Goal: Information Seeking & Learning: Learn about a topic

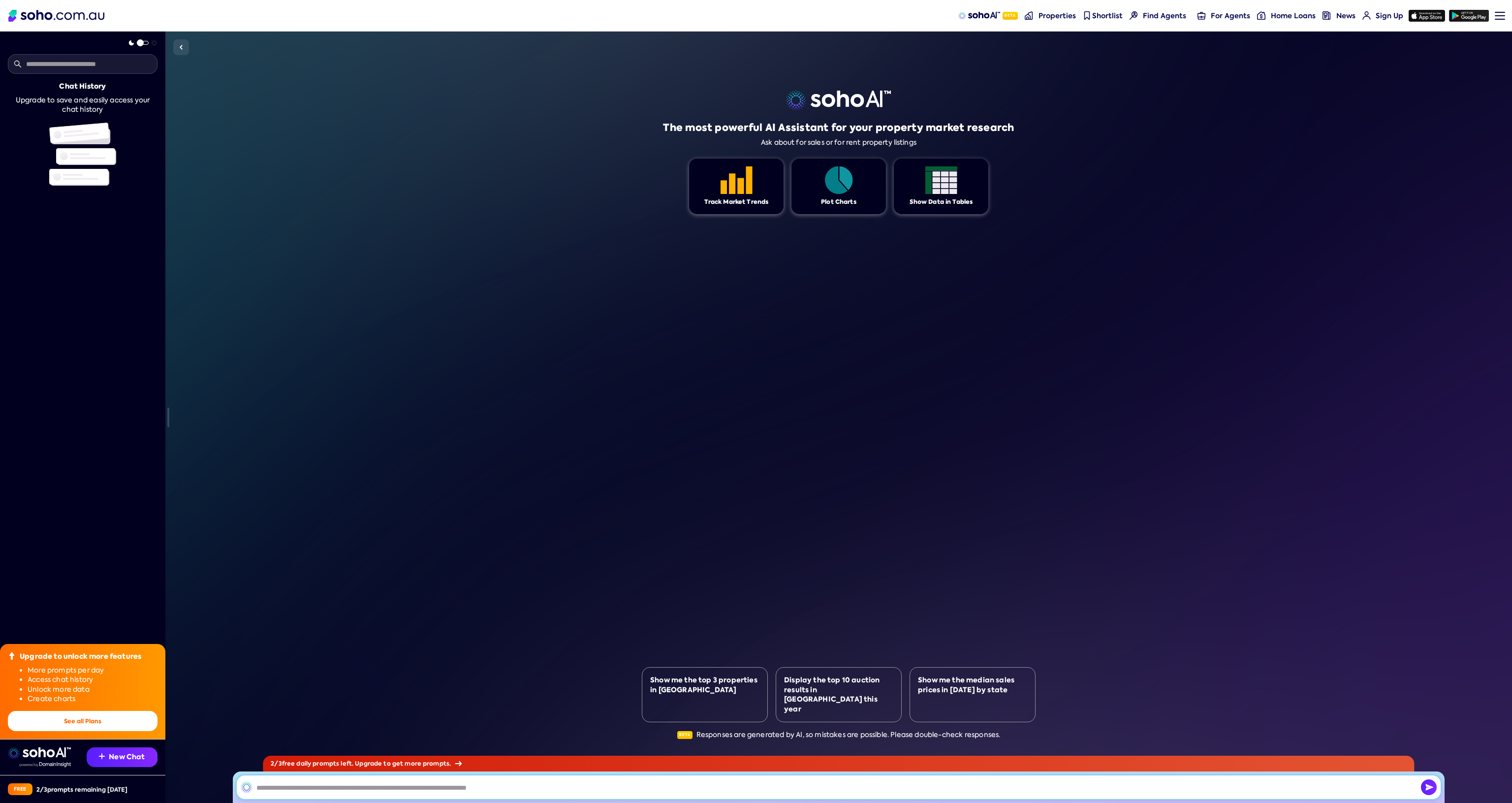
click at [334, 786] on input "text" at bounding box center [838, 787] width 1204 height 23
type input "***"
type input "**********"
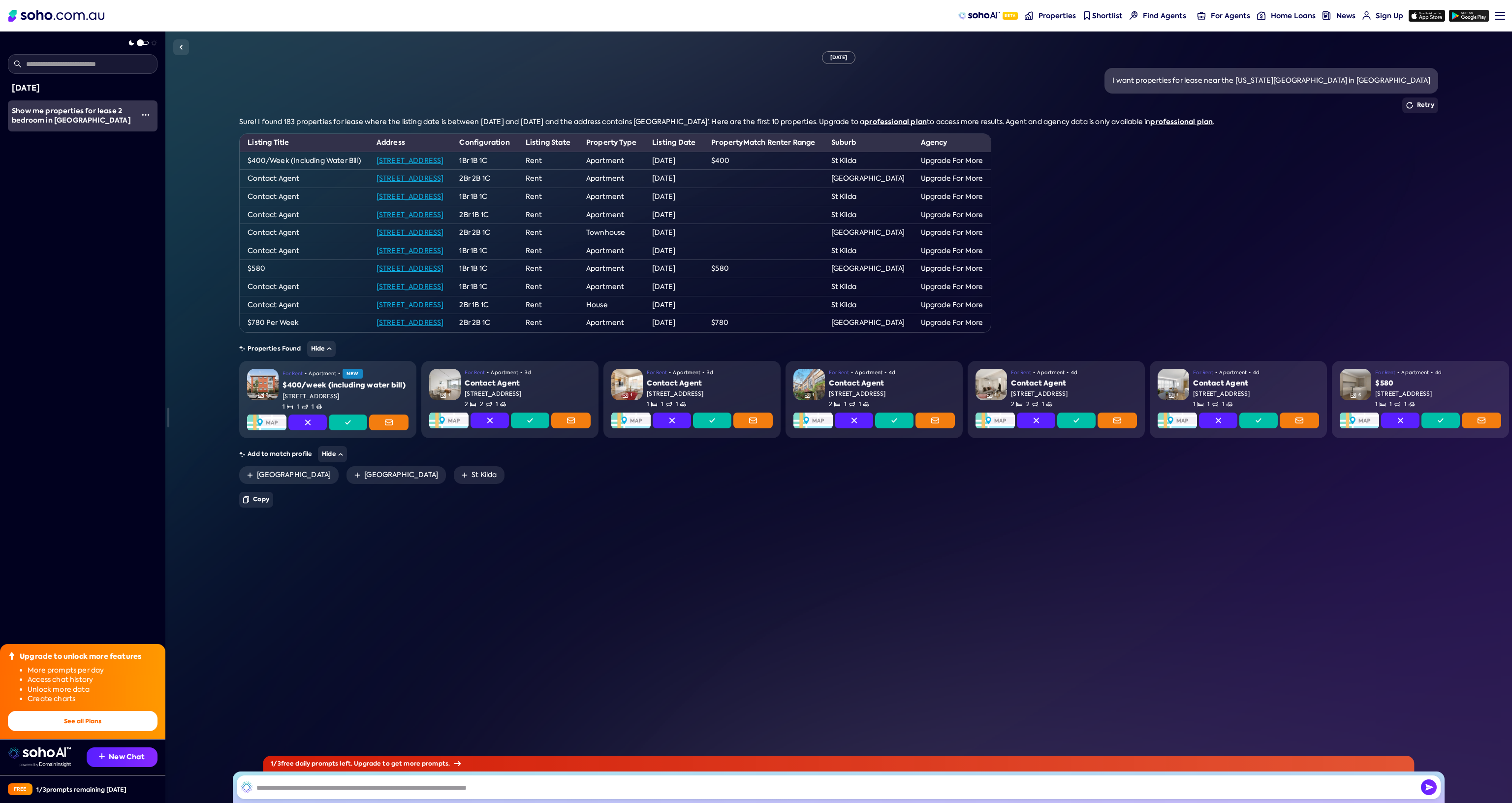
click at [444, 161] on link "9/82 Grey Street, St Kilda, VIC, 3182" at bounding box center [410, 160] width 68 height 9
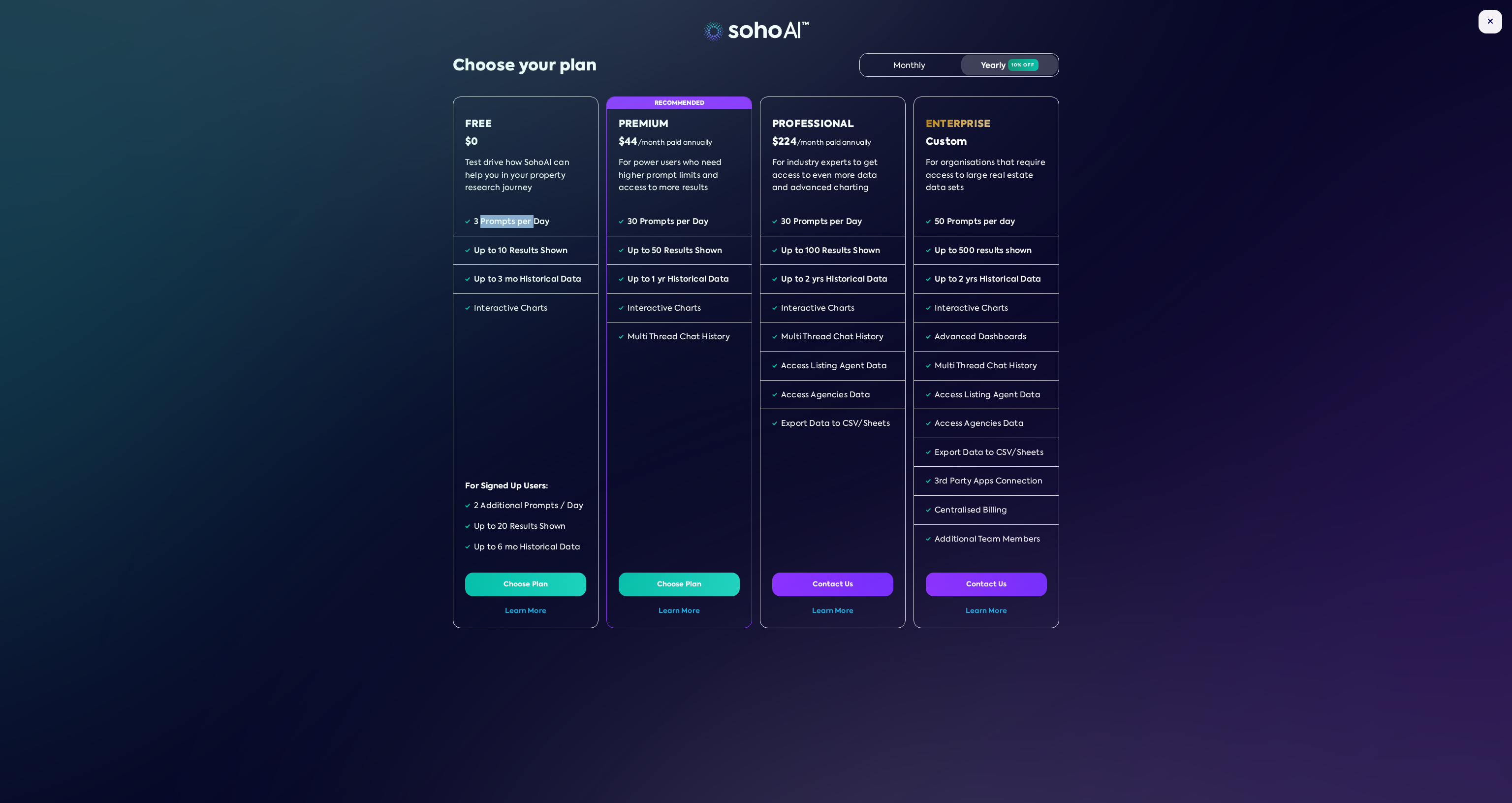
drag, startPoint x: 478, startPoint y: 224, endPoint x: 530, endPoint y: 223, distance: 52.0
click at [530, 223] on div "3 Prompts per Day" at bounding box center [512, 221] width 75 height 13
drag, startPoint x: 498, startPoint y: 244, endPoint x: 562, endPoint y: 252, distance: 64.5
click at [541, 245] on div "Up to 10 Results Shown" at bounding box center [521, 251] width 93 height 13
drag, startPoint x: 474, startPoint y: 282, endPoint x: 578, endPoint y: 296, distance: 104.9
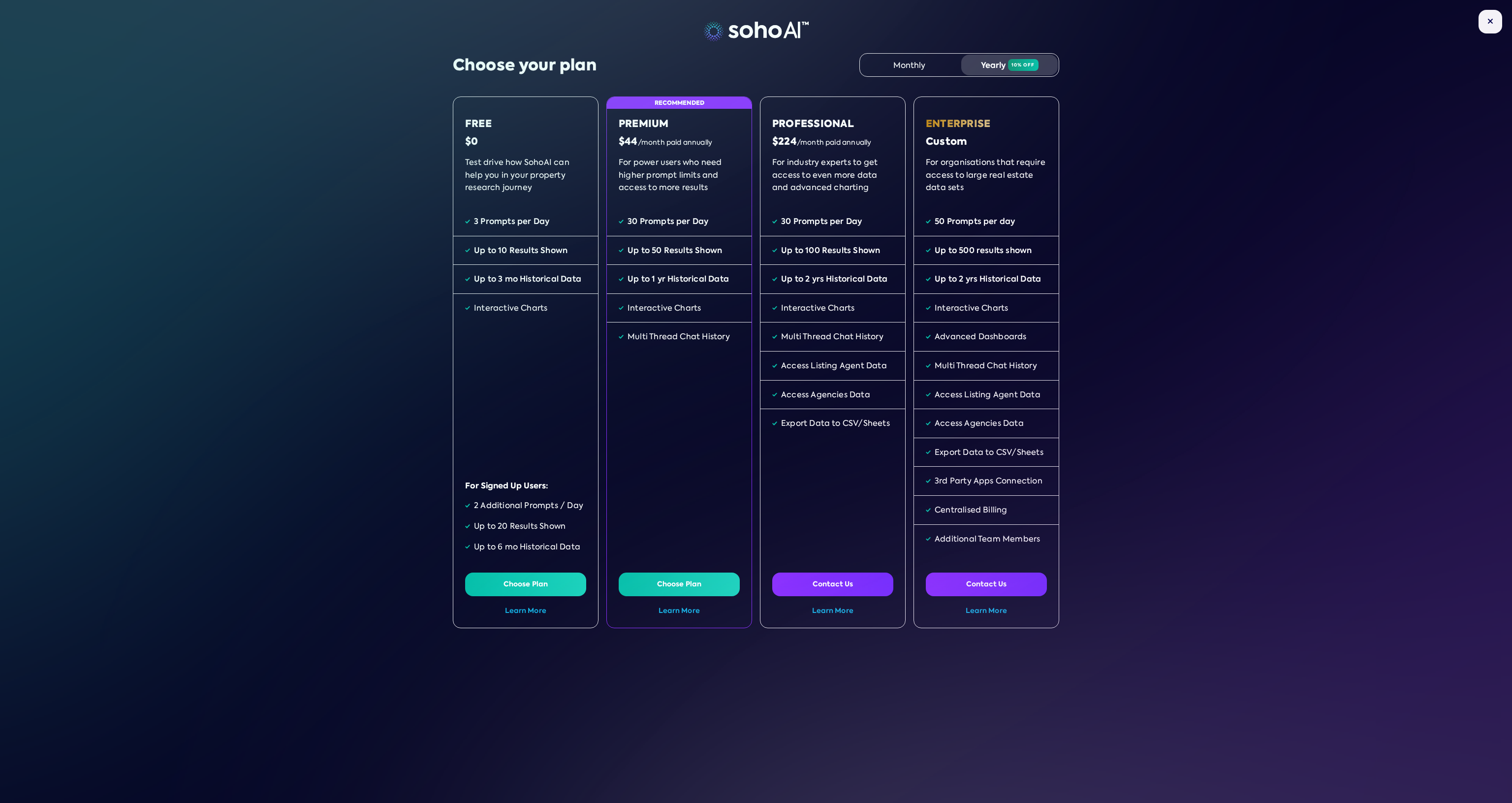
click at [497, 282] on div "Up to 3 mo Historical Data" at bounding box center [528, 279] width 107 height 13
drag, startPoint x: 494, startPoint y: 329, endPoint x: 536, endPoint y: 340, distance: 43.4
click at [508, 331] on div "Free $0 Test drive how SohoAI can help you in your property research journey 3 …" at bounding box center [525, 362] width 146 height 532
drag, startPoint x: 626, startPoint y: 297, endPoint x: 673, endPoint y: 306, distance: 47.9
click at [666, 305] on div "Interactive Charts" at bounding box center [679, 308] width 145 height 29
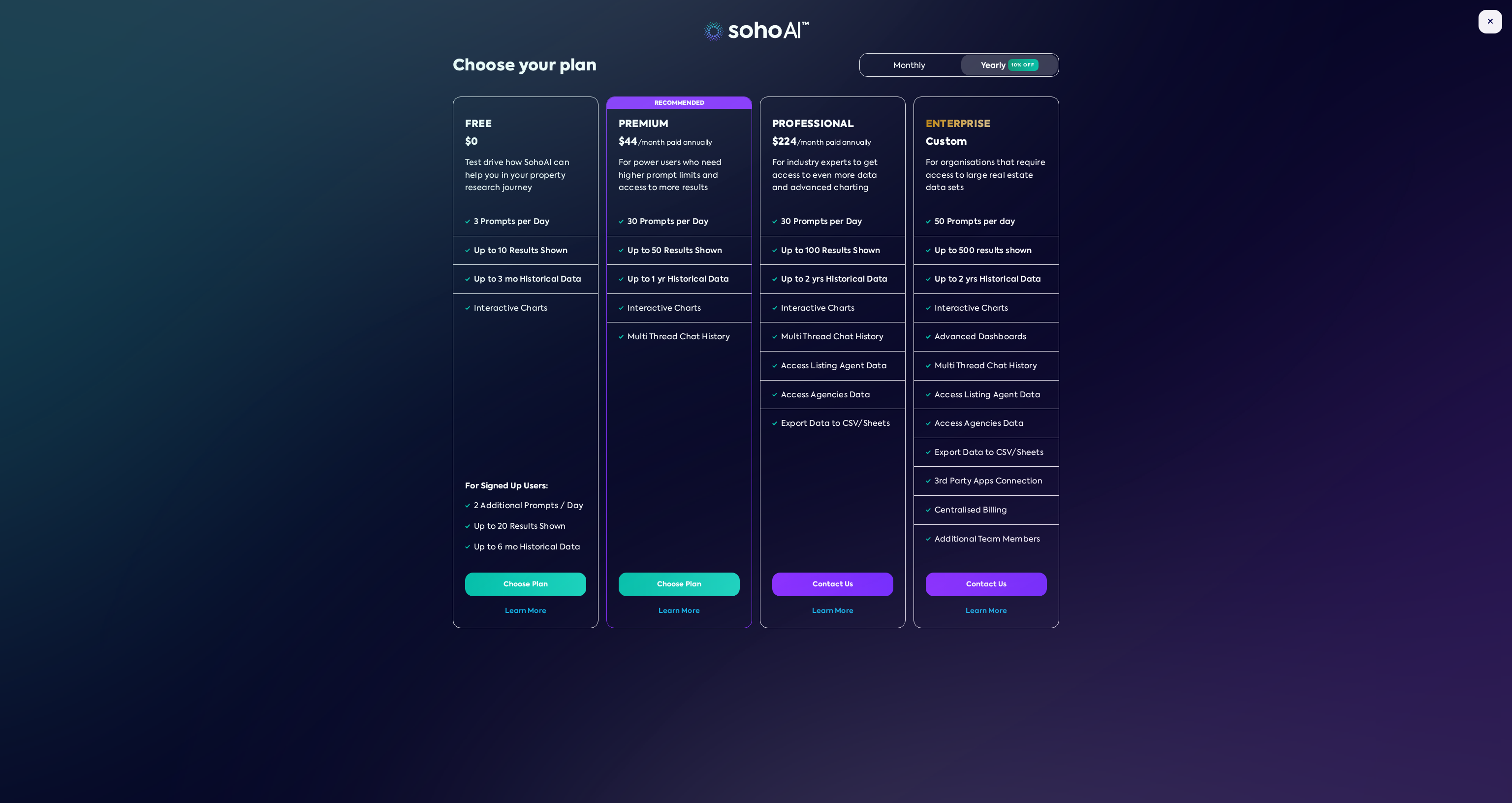
click at [663, 339] on div "Multi Thread Chat History" at bounding box center [679, 337] width 102 height 13
drag, startPoint x: 785, startPoint y: 166, endPoint x: 876, endPoint y: 193, distance: 94.9
click at [876, 193] on div "For industry experts to get access to even more data and advanced charting" at bounding box center [833, 176] width 121 height 39
